Goal: Task Accomplishment & Management: Use online tool/utility

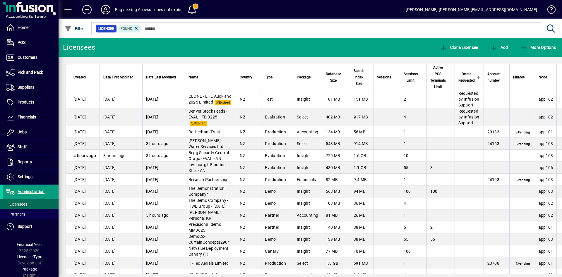
click at [68, 10] on span at bounding box center [68, 10] width 14 height 14
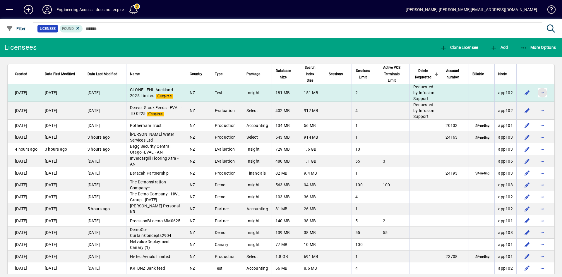
click at [537, 92] on span "button" at bounding box center [542, 93] width 14 height 14
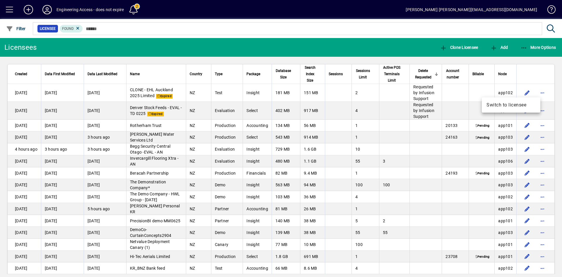
click at [542, 113] on div at bounding box center [281, 138] width 562 height 277
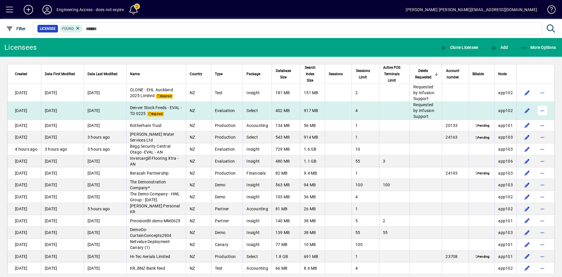
click at [535, 109] on span "button" at bounding box center [542, 111] width 14 height 14
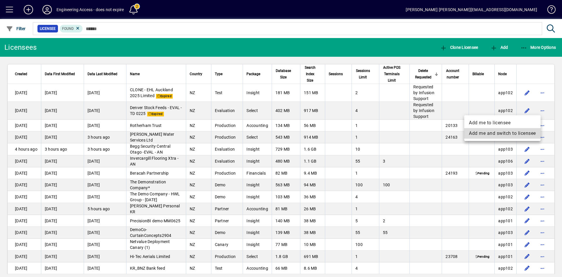
click at [501, 133] on span "Add me and switch to licensee" at bounding box center [502, 133] width 67 height 7
